Goal: Information Seeking & Learning: Learn about a topic

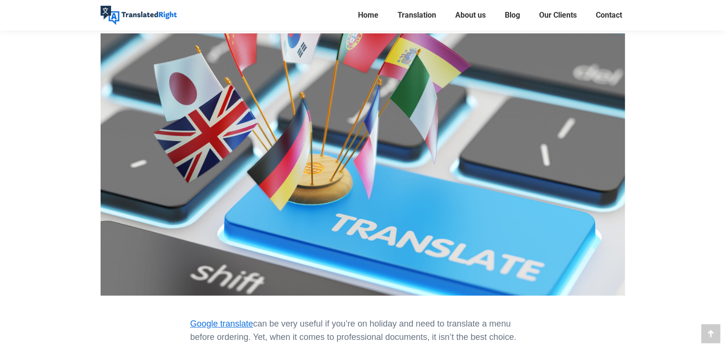
scroll to position [143, 0]
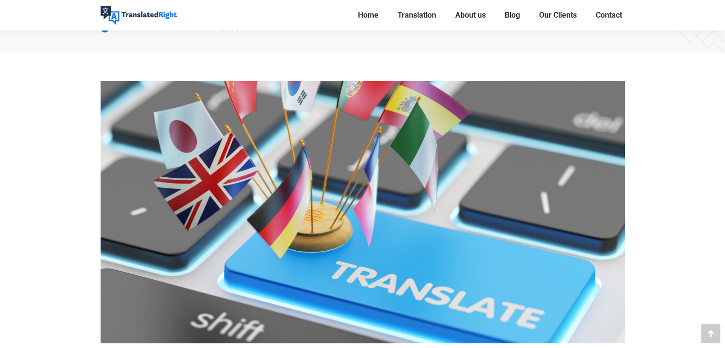
click at [198, 169] on img at bounding box center [363, 212] width 524 height 262
click at [179, 129] on img at bounding box center [363, 212] width 524 height 262
click at [190, 137] on img at bounding box center [363, 212] width 524 height 262
click at [290, 210] on img at bounding box center [363, 212] width 524 height 262
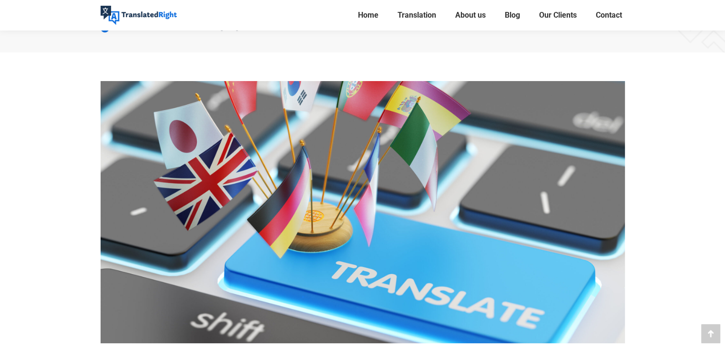
click at [290, 210] on img at bounding box center [363, 212] width 524 height 262
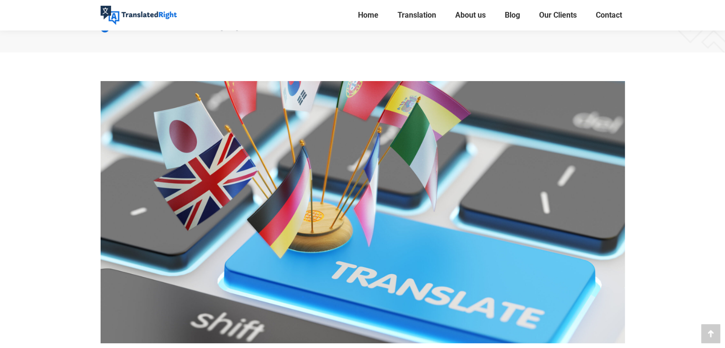
click at [290, 210] on img at bounding box center [363, 212] width 524 height 262
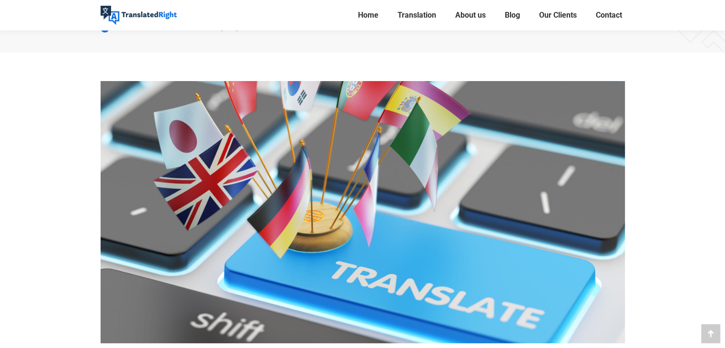
click at [290, 210] on img at bounding box center [363, 212] width 524 height 262
click at [416, 178] on img at bounding box center [363, 212] width 524 height 262
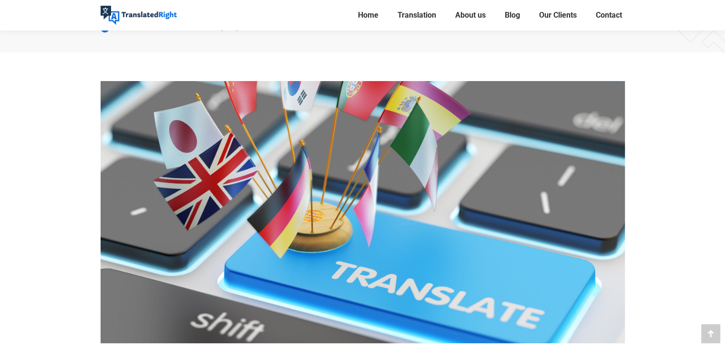
click at [416, 178] on img at bounding box center [363, 212] width 524 height 262
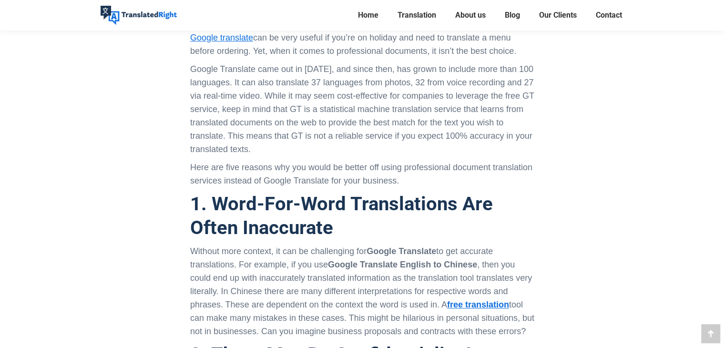
scroll to position [429, 0]
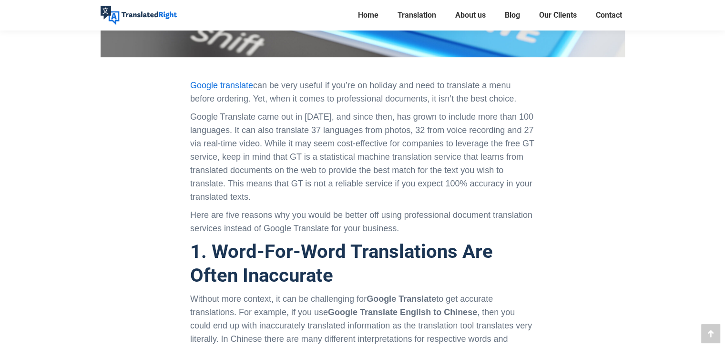
click at [232, 83] on link "Google translate" at bounding box center [221, 86] width 63 height 10
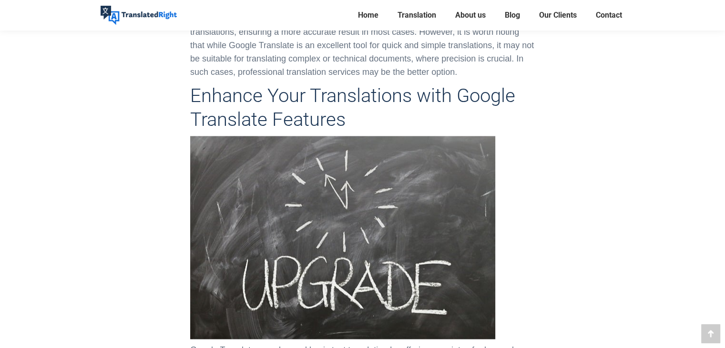
scroll to position [1716, 0]
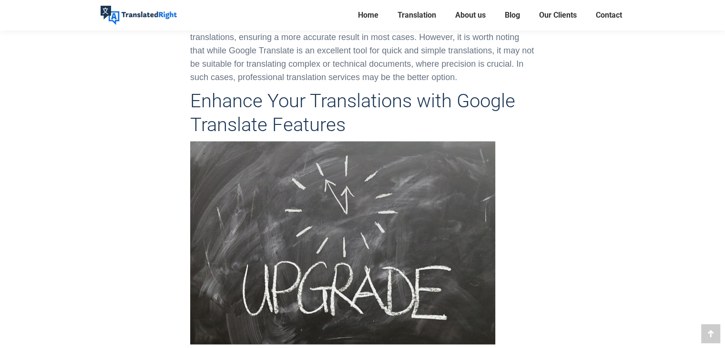
click at [338, 195] on img at bounding box center [342, 242] width 305 height 203
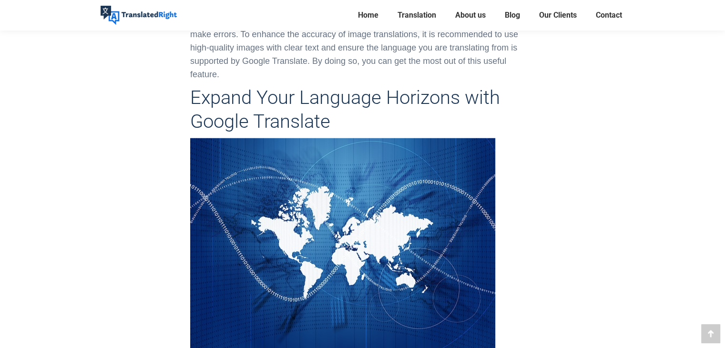
scroll to position [2527, 0]
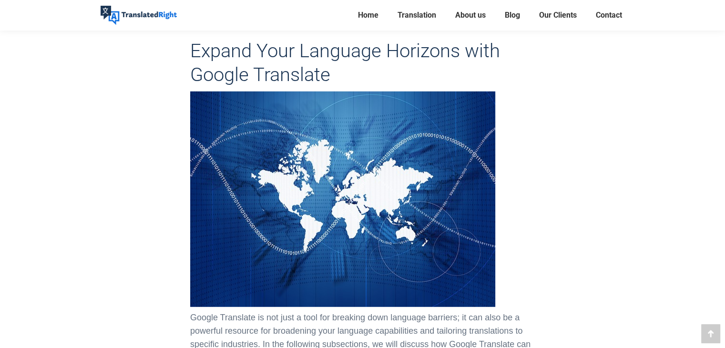
click at [349, 186] on img at bounding box center [342, 200] width 305 height 216
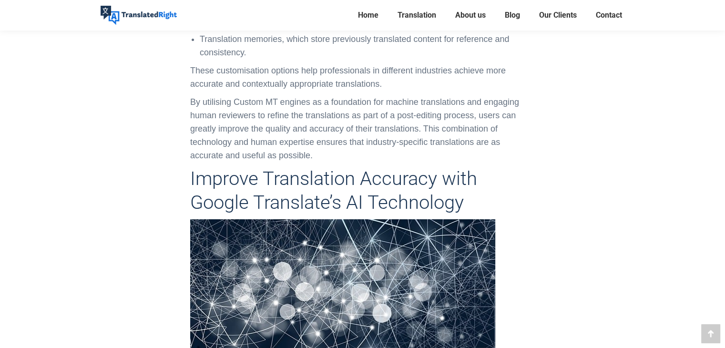
scroll to position [3338, 0]
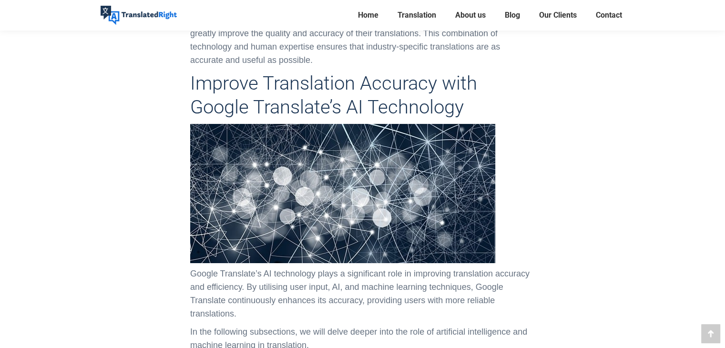
click at [355, 248] on img at bounding box center [342, 193] width 305 height 139
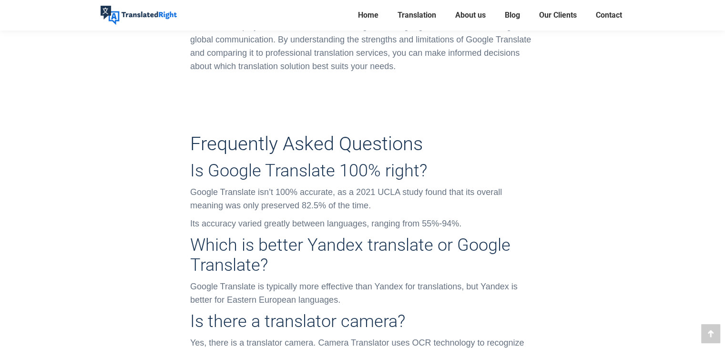
scroll to position [4768, 0]
